Goal: Task Accomplishment & Management: Manage account settings

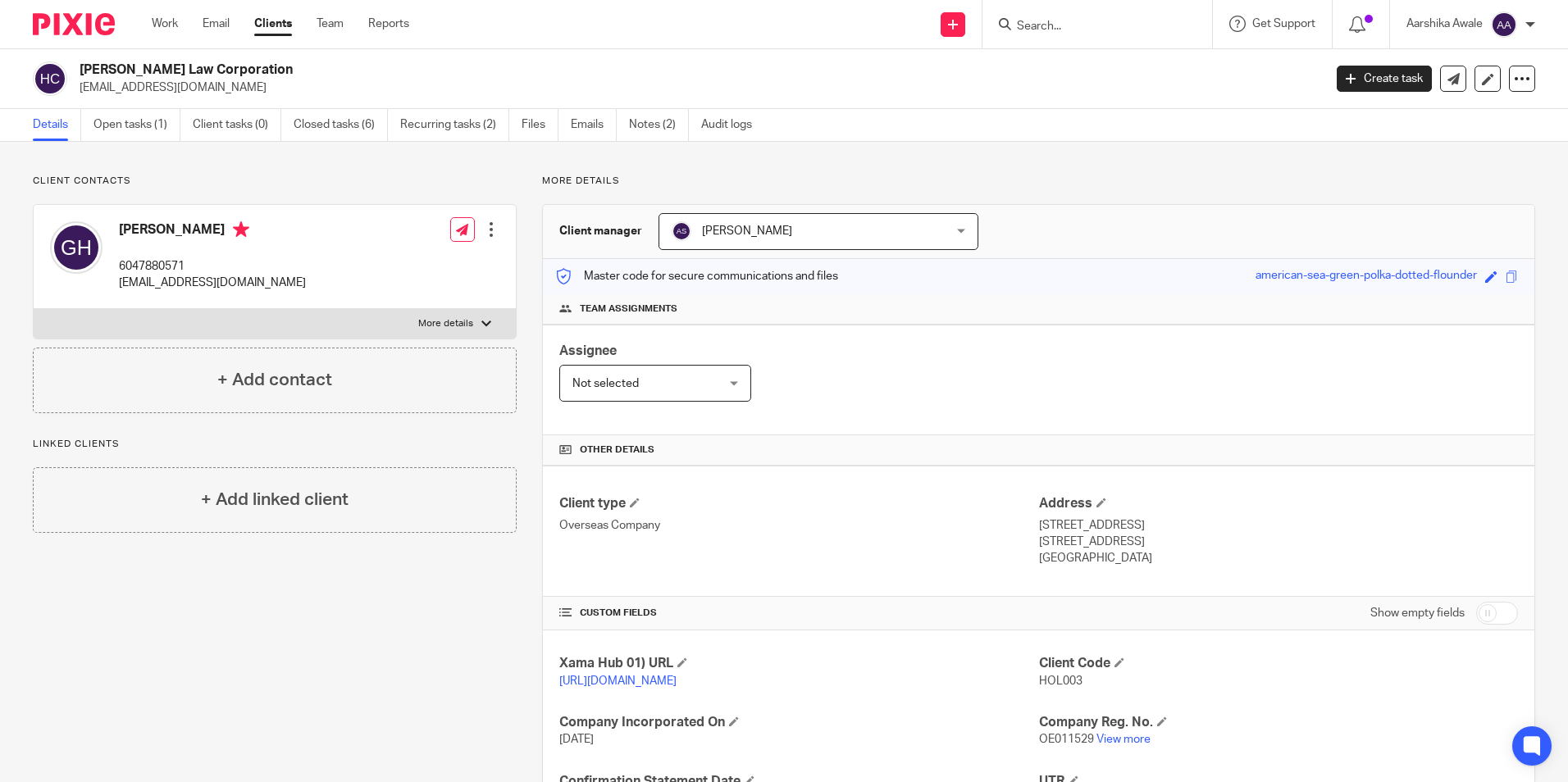
click at [105, 28] on img at bounding box center [73, 24] width 82 height 23
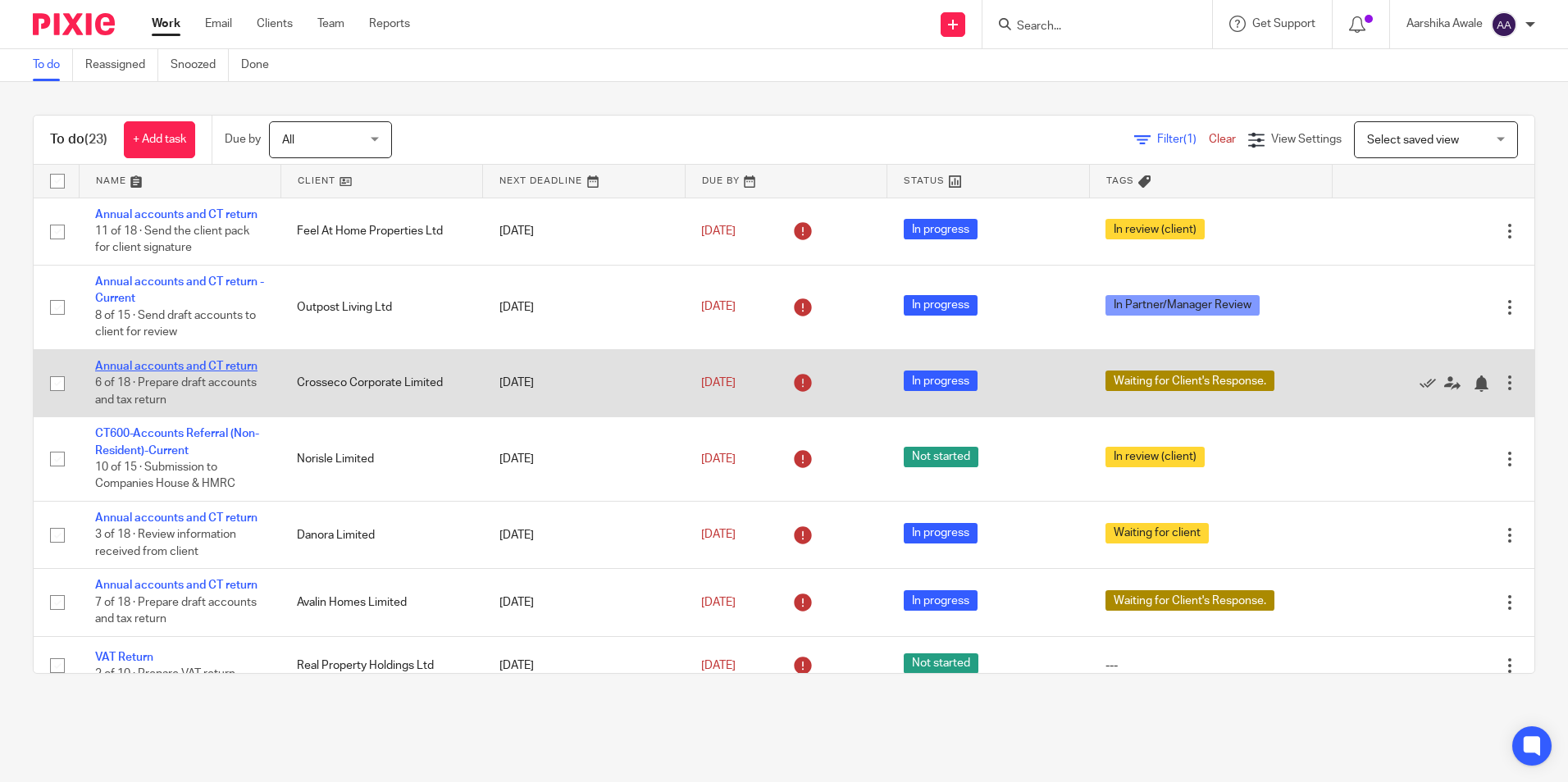
click at [171, 363] on link "Annual accounts and CT return" at bounding box center [176, 366] width 162 height 12
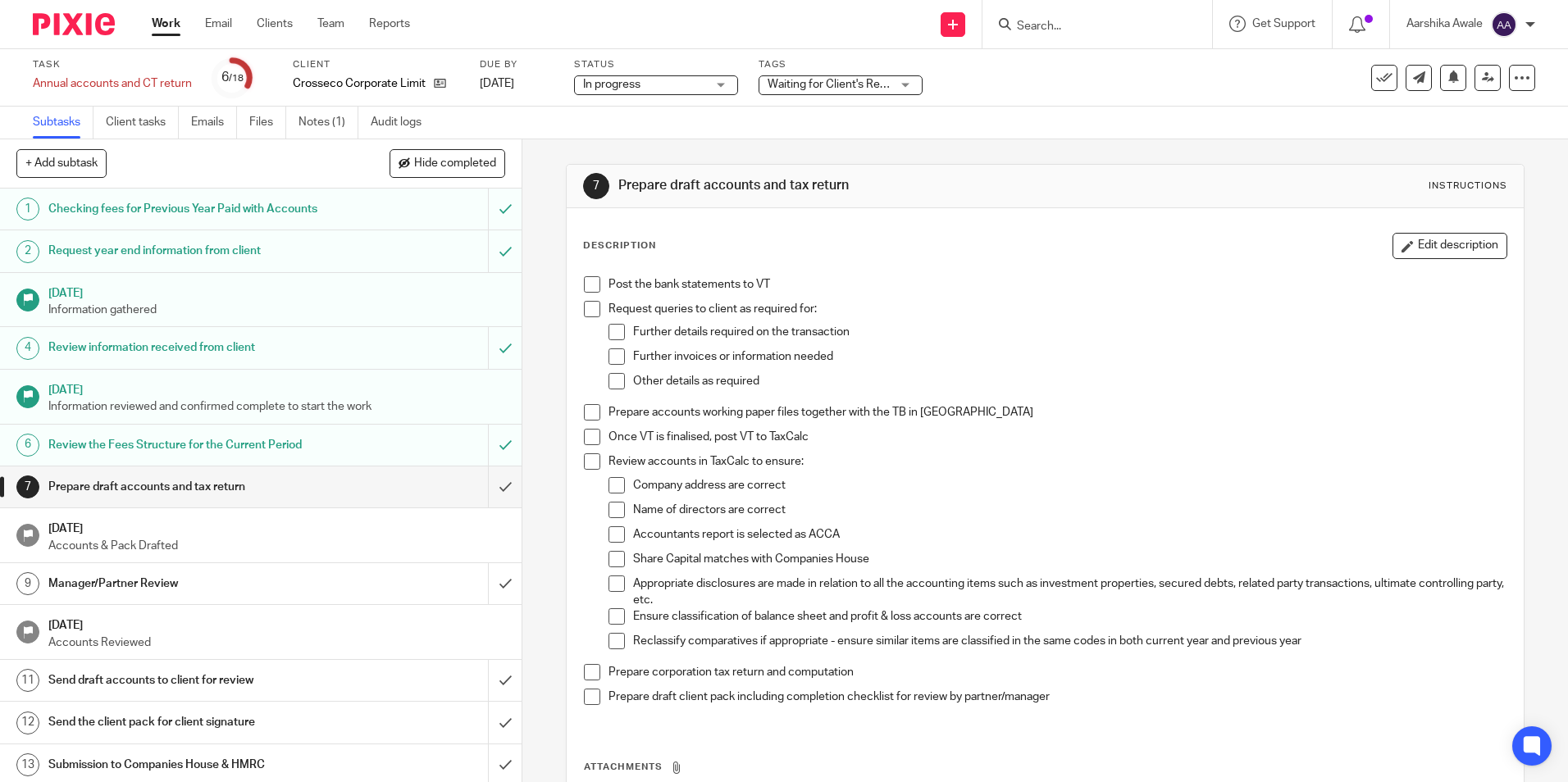
click at [871, 87] on span "Waiting for Client's Response." at bounding box center [844, 84] width 152 height 12
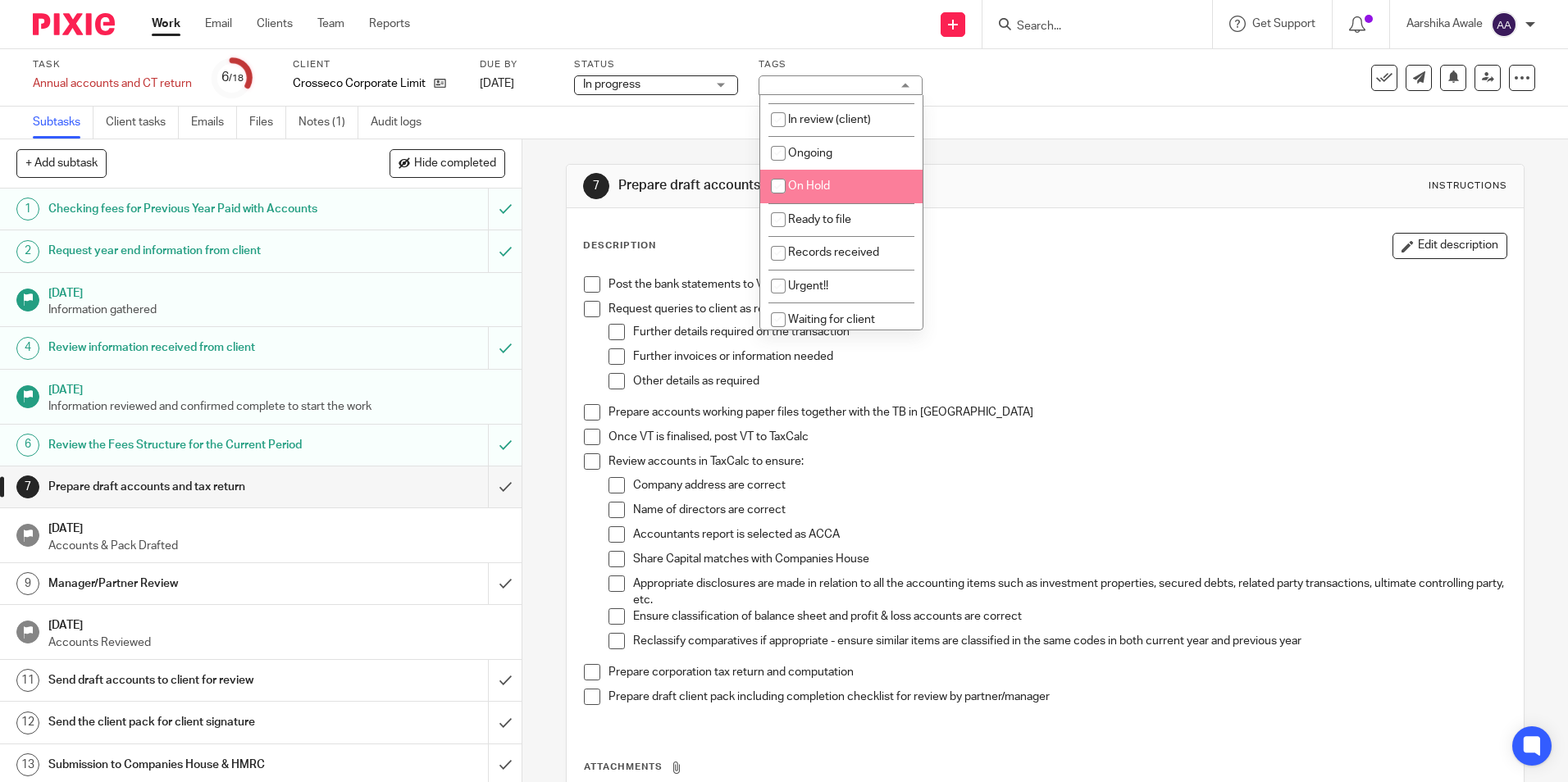
scroll to position [164, 0]
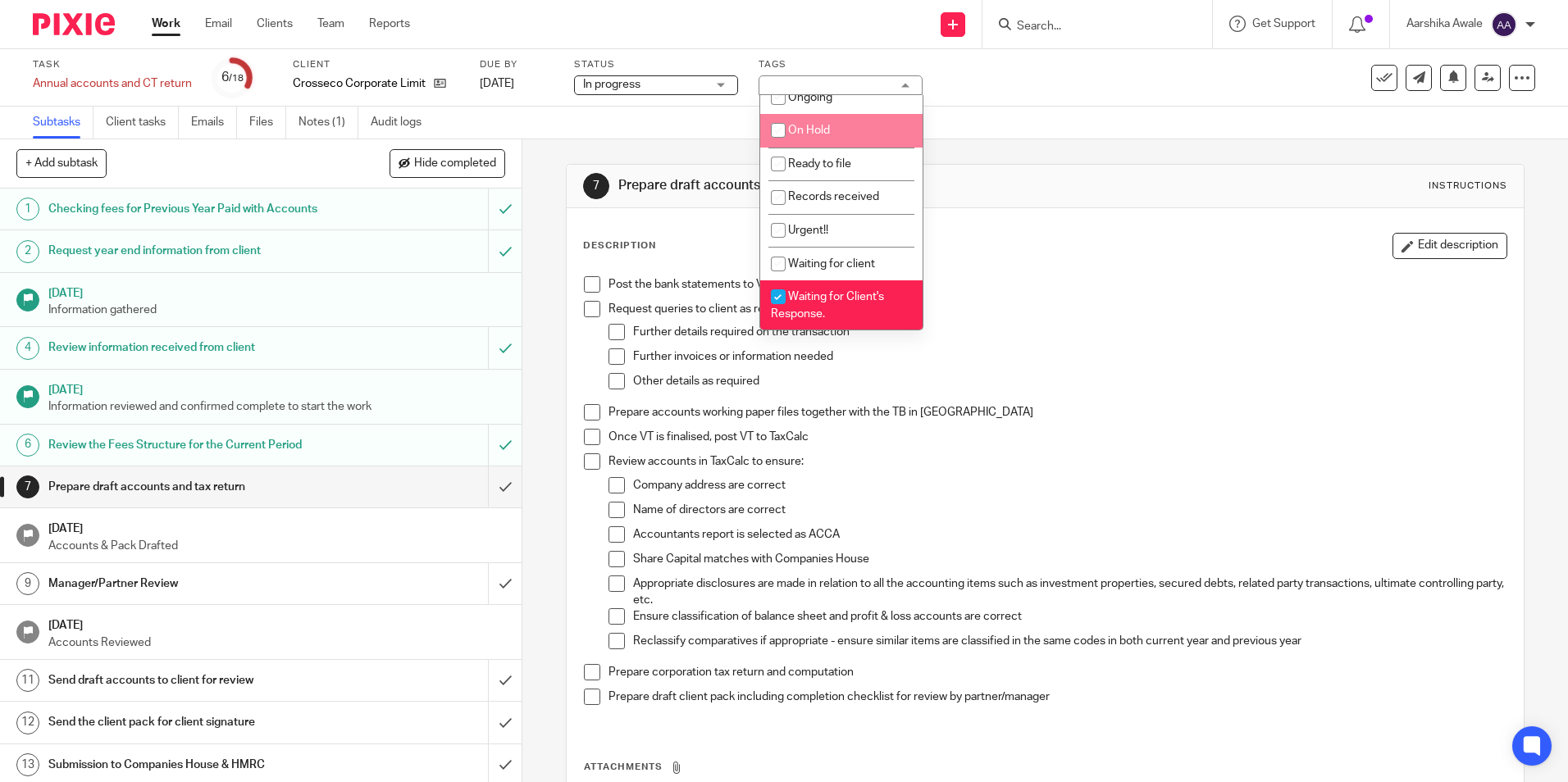
click at [801, 292] on span "Waiting for Client's Response." at bounding box center [826, 306] width 113 height 29
checkbox input "false"
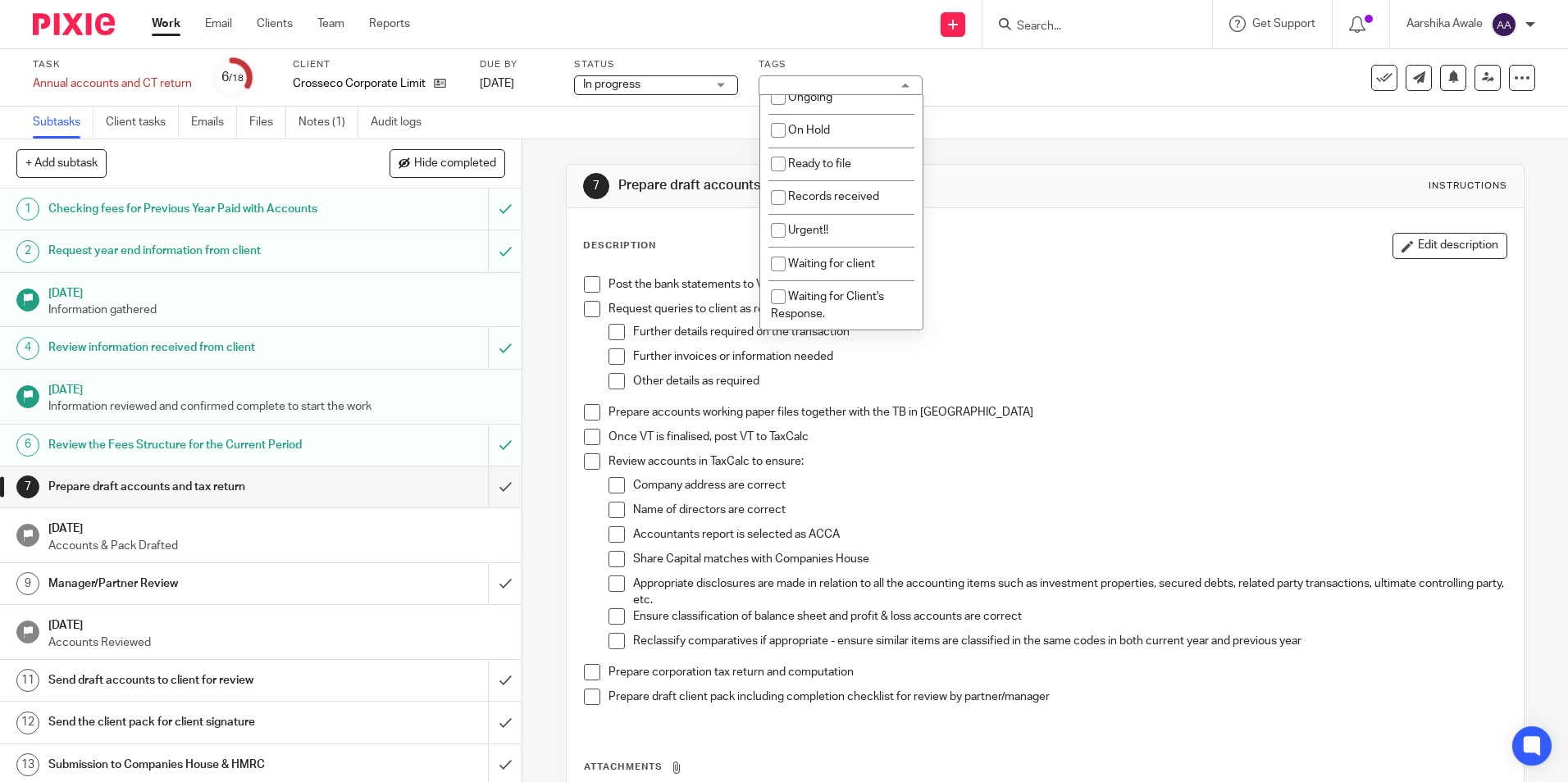
scroll to position [0, 0]
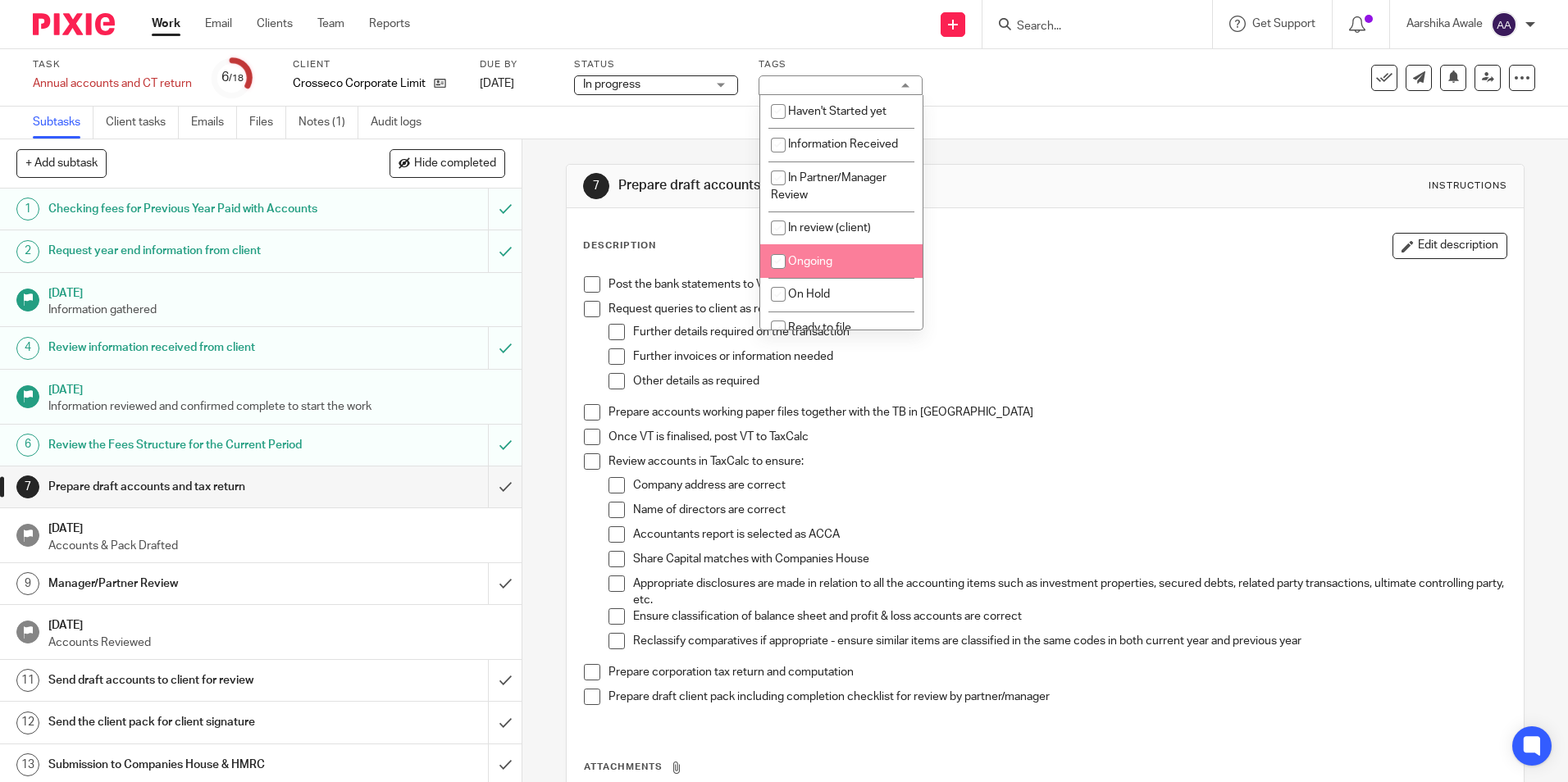
click at [809, 262] on span "Ongoing" at bounding box center [809, 262] width 44 height 12
checkbox input "true"
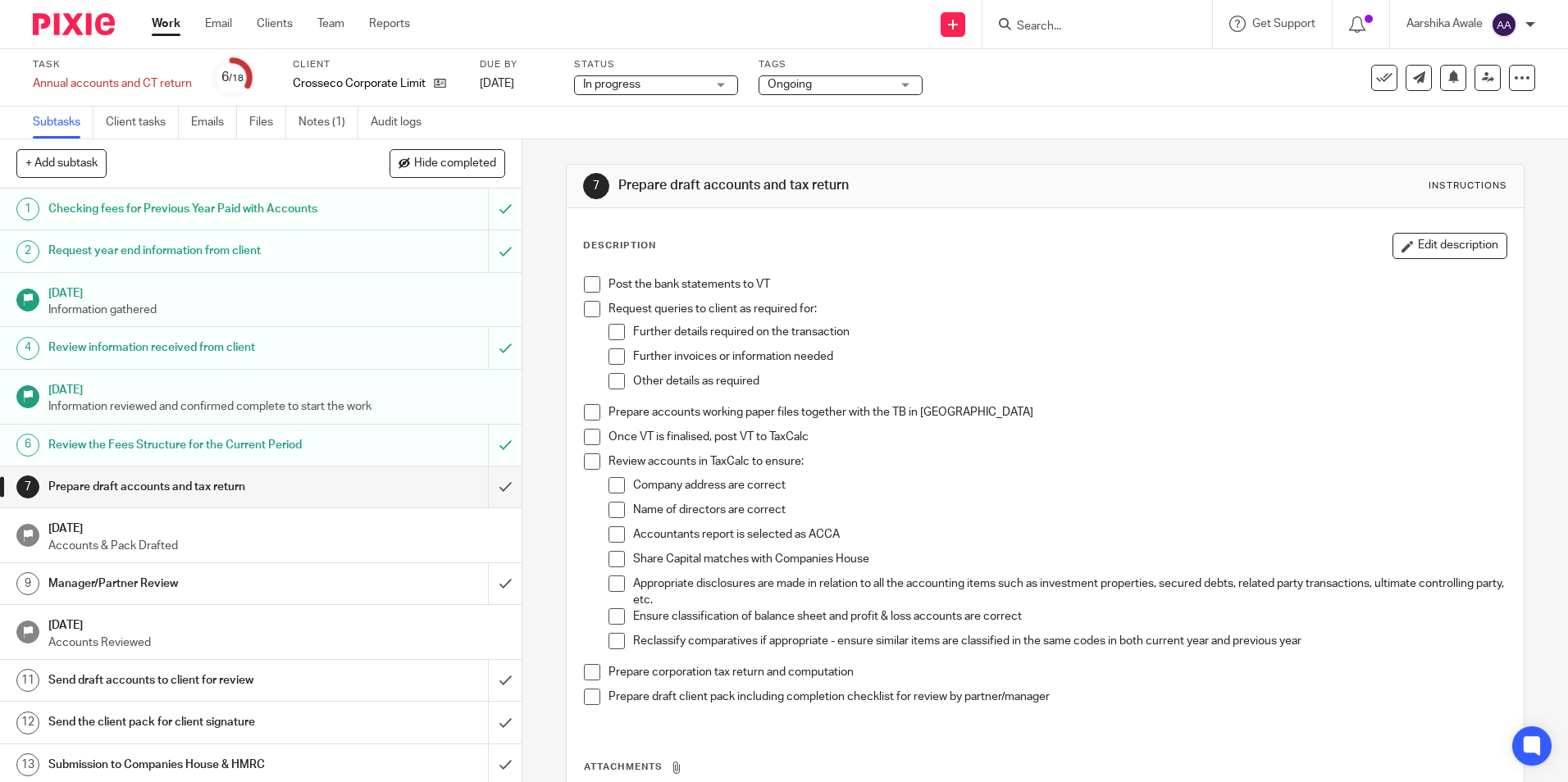
click at [969, 143] on div "7 Prepare draft accounts and tax return Instructions Description Edit descripti…" at bounding box center [1044, 532] width 957 height 787
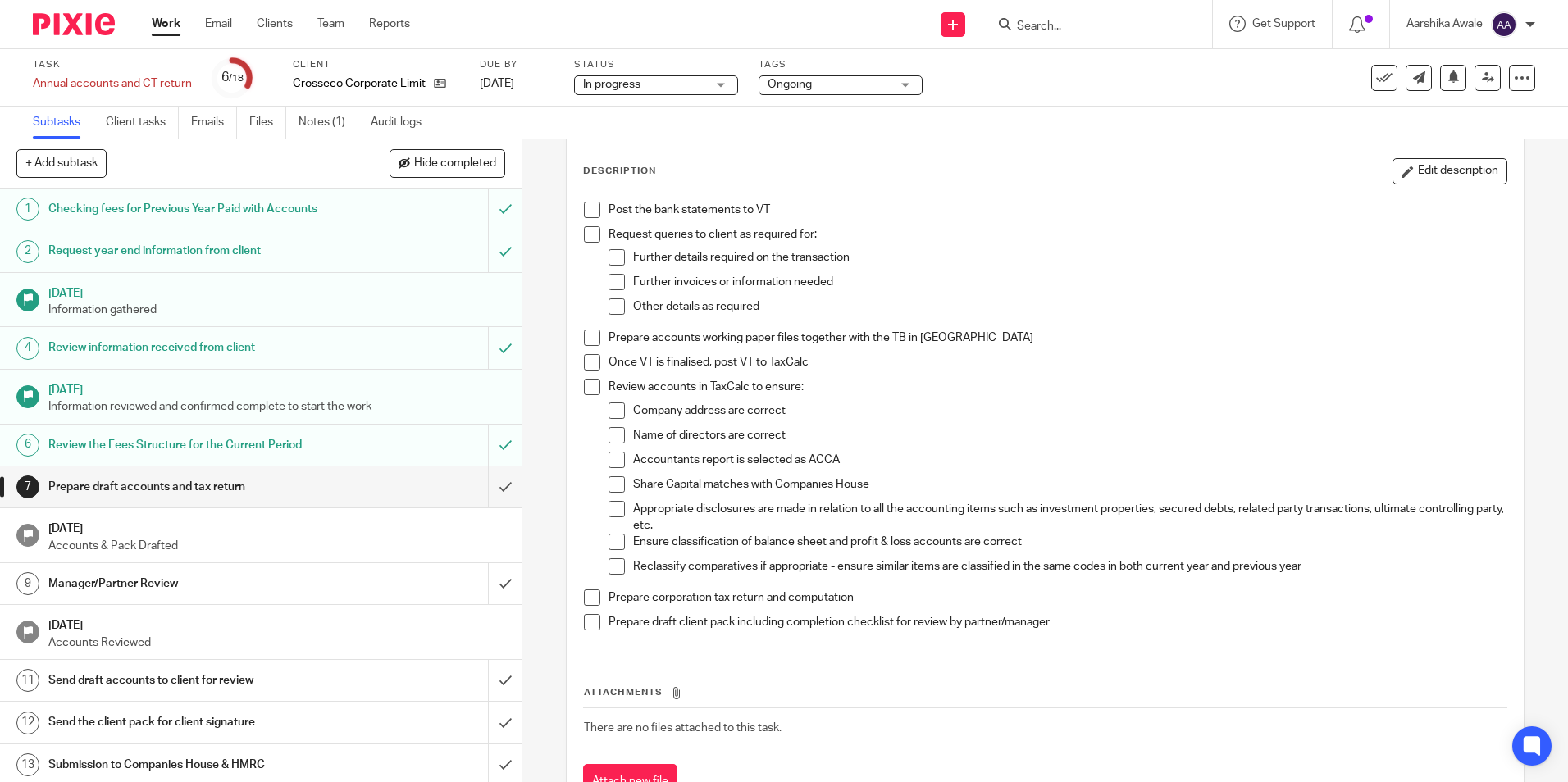
scroll to position [143, 0]
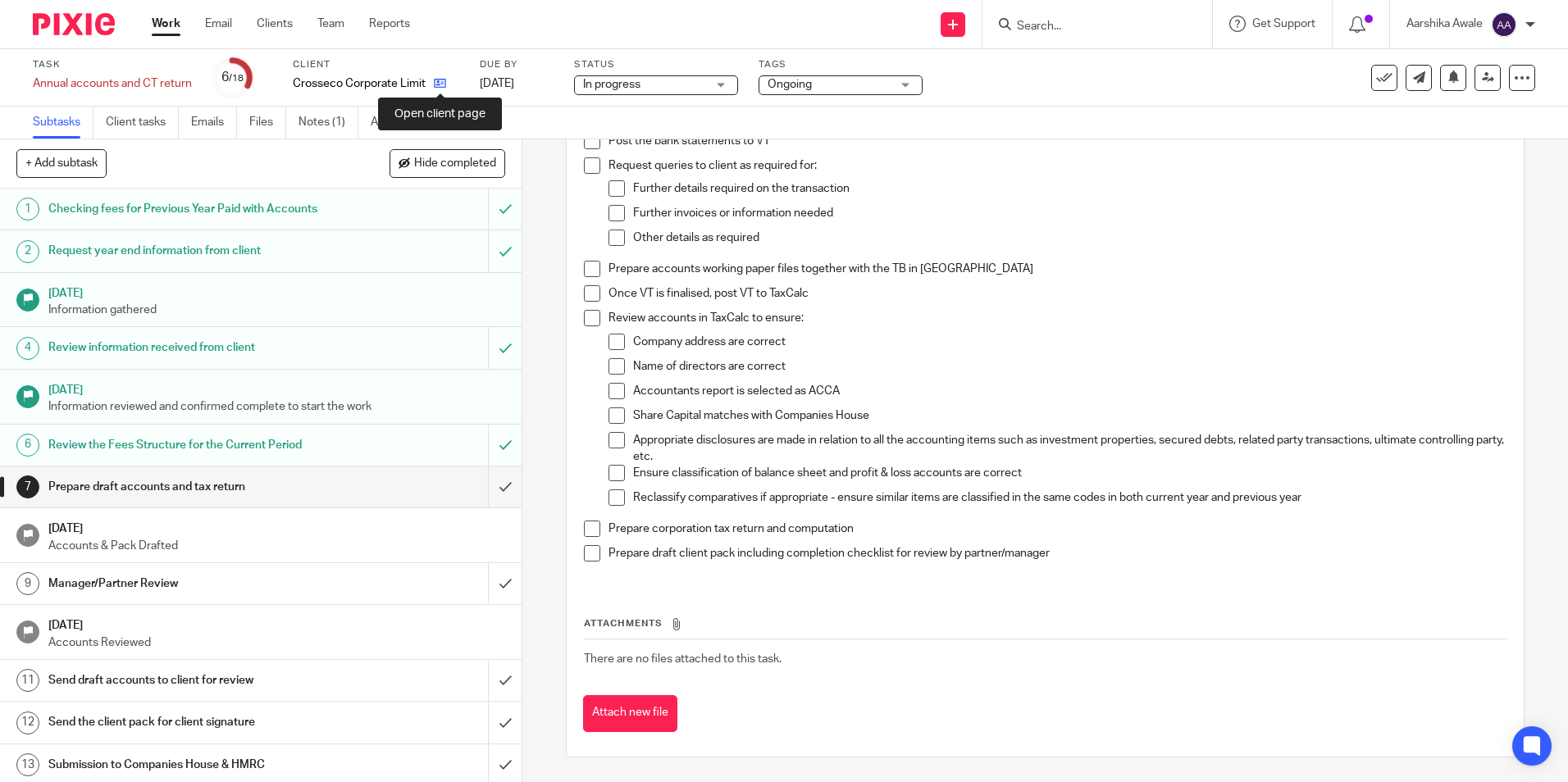
click at [444, 79] on icon at bounding box center [440, 83] width 13 height 13
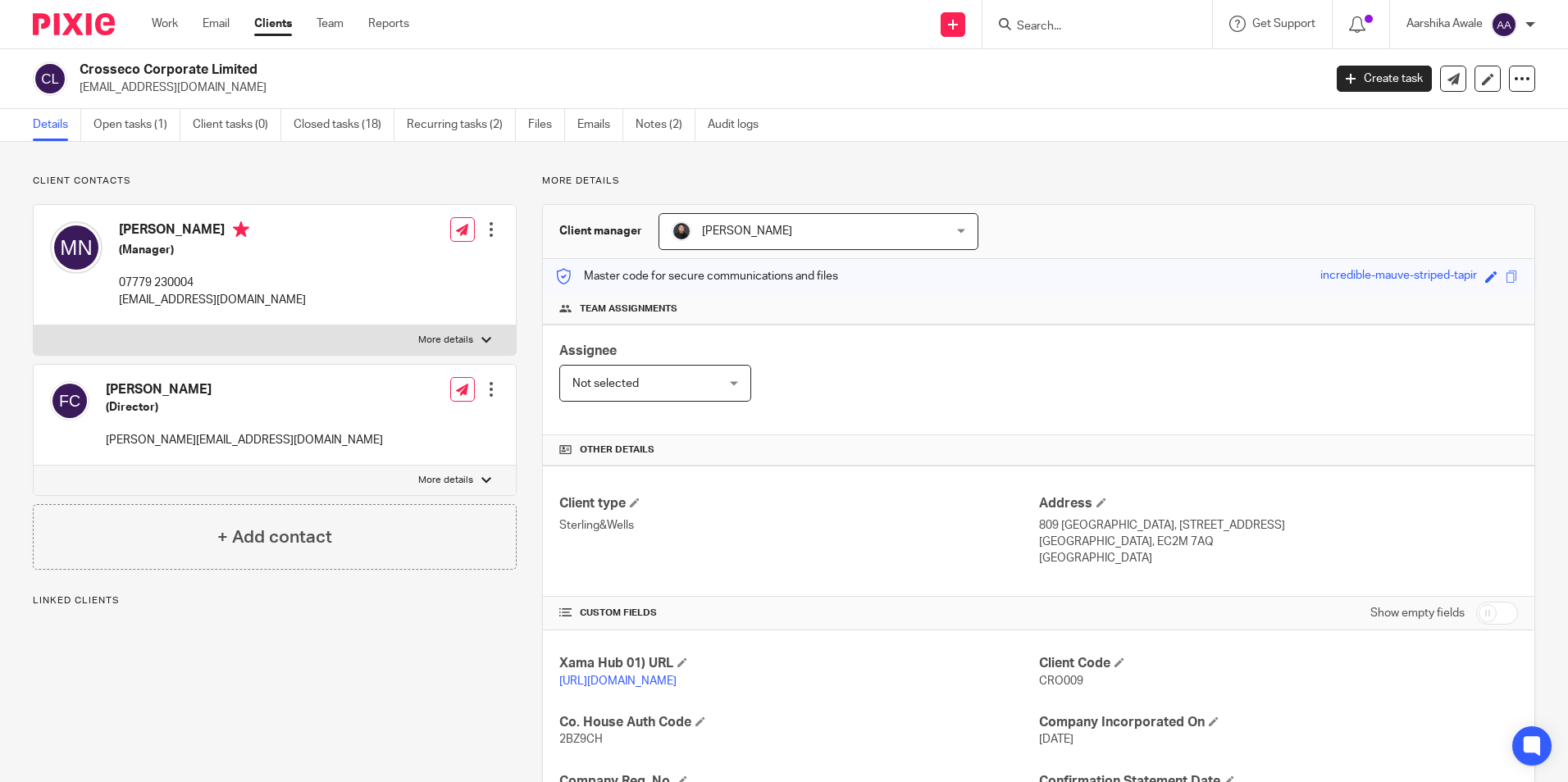
scroll to position [164, 0]
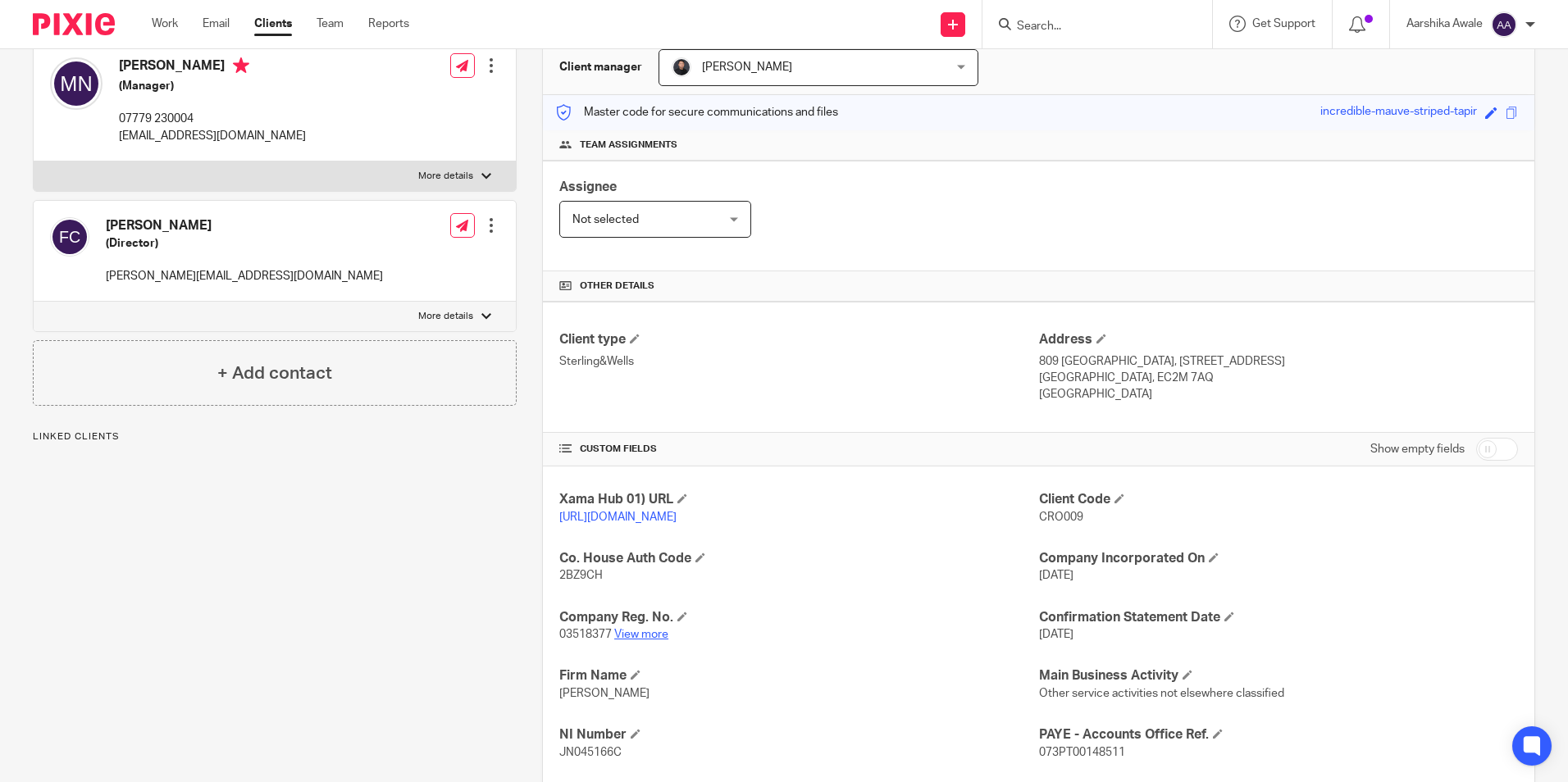
click at [621, 640] on link "View more" at bounding box center [641, 634] width 54 height 12
